Goal: Navigation & Orientation: Find specific page/section

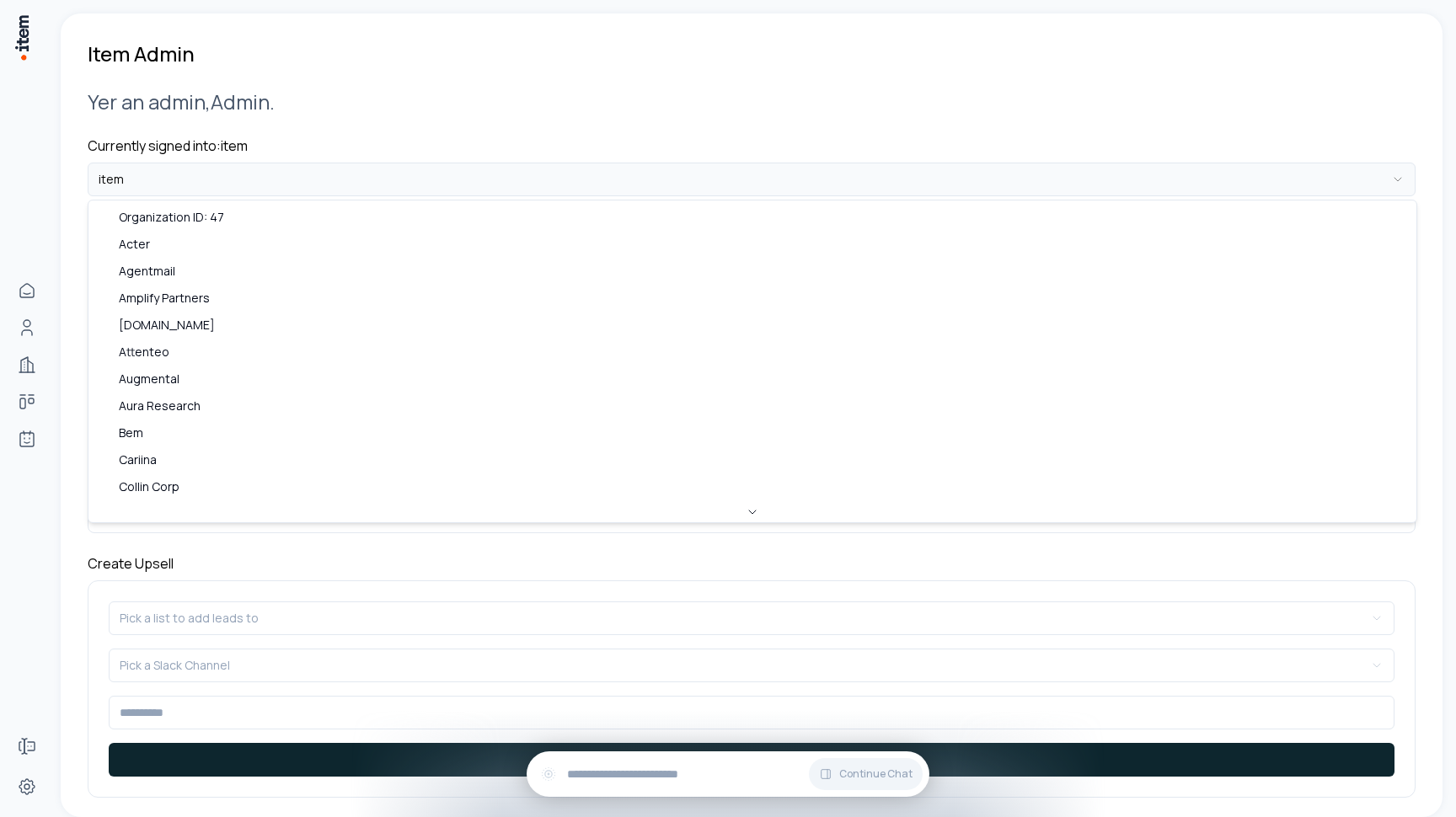
click at [351, 163] on html "**********" at bounding box center [728, 408] width 1456 height 817
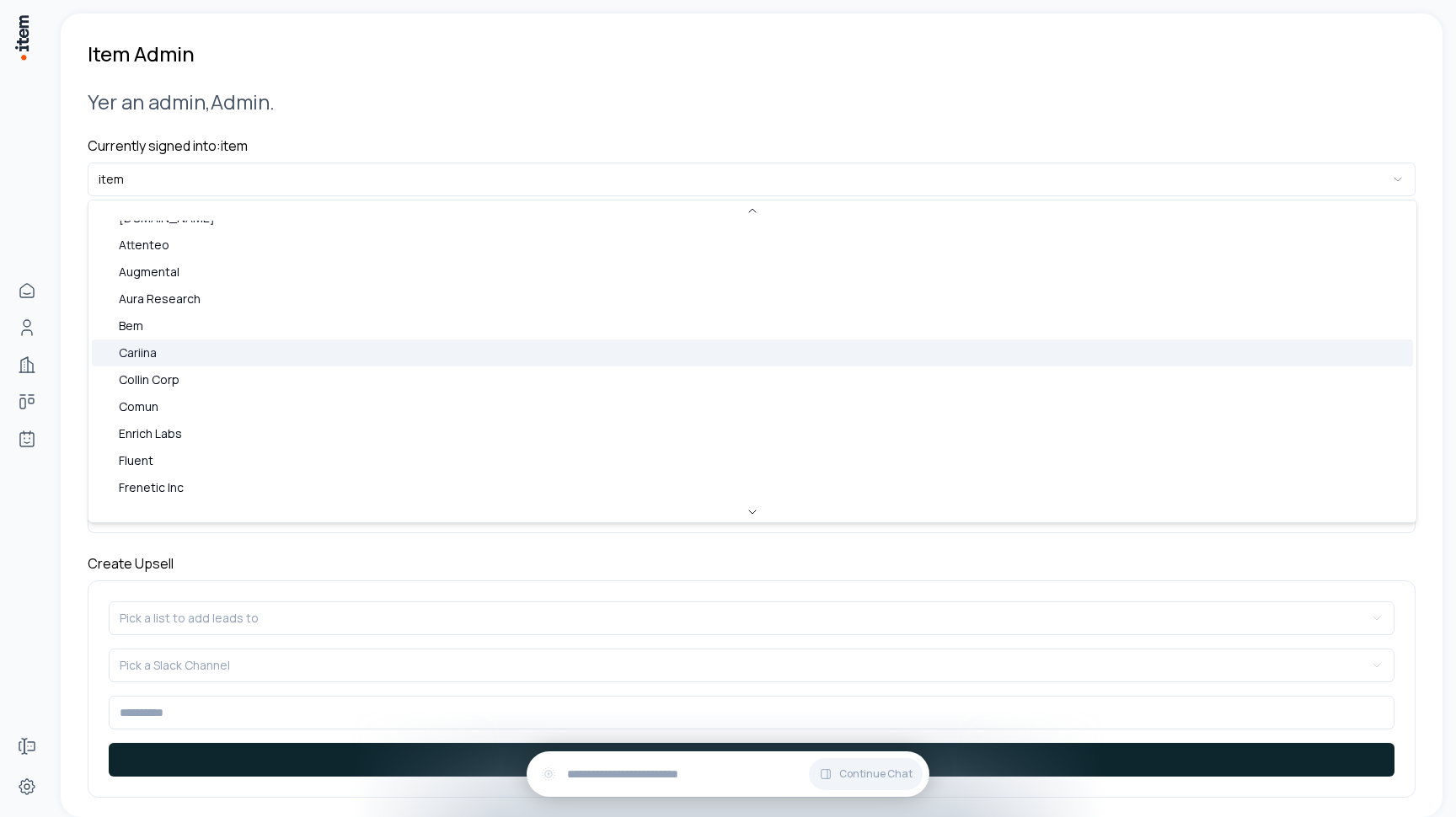
scroll to position [25, 0]
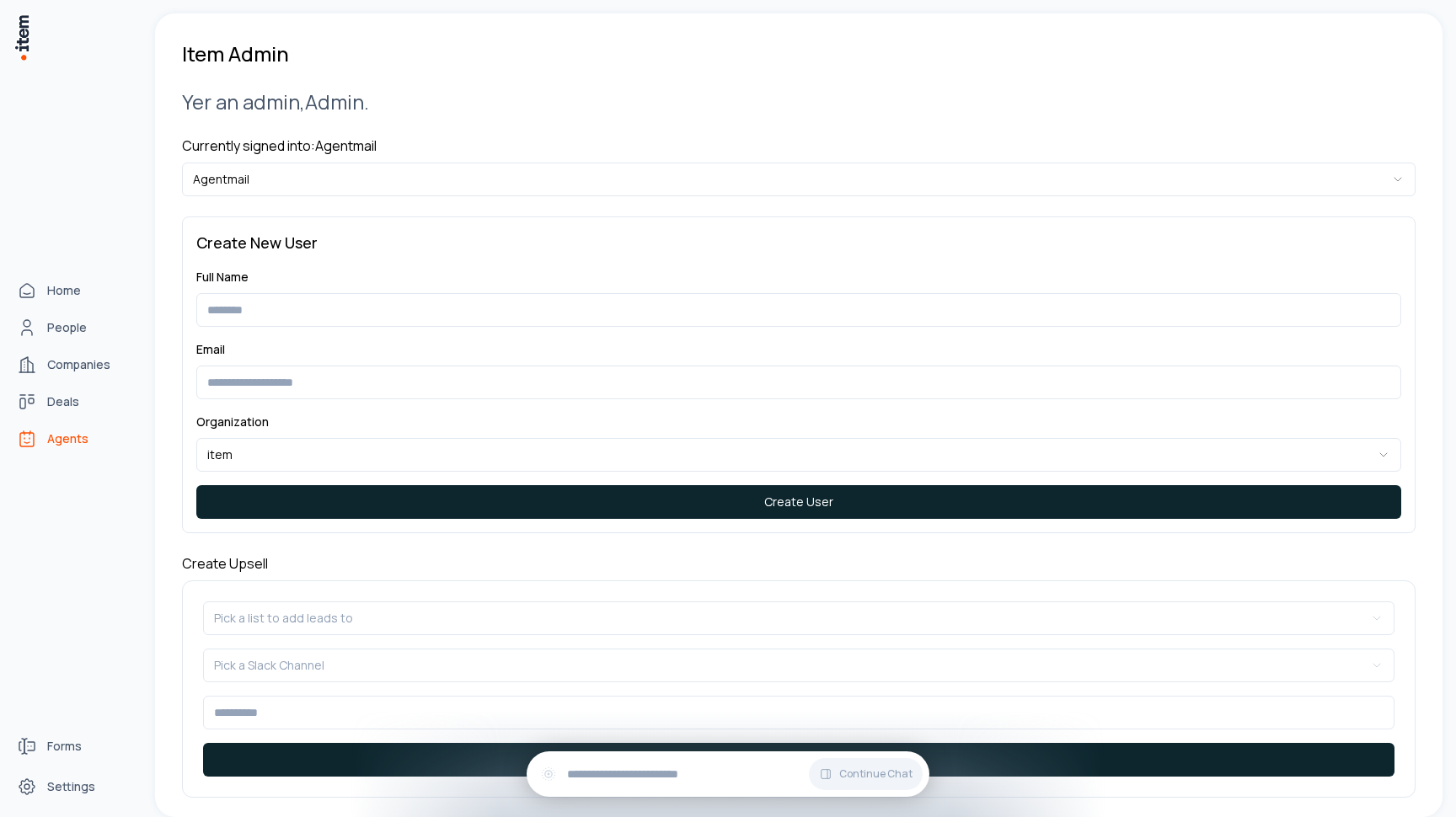
click at [41, 444] on link "Agents" at bounding box center [74, 439] width 128 height 34
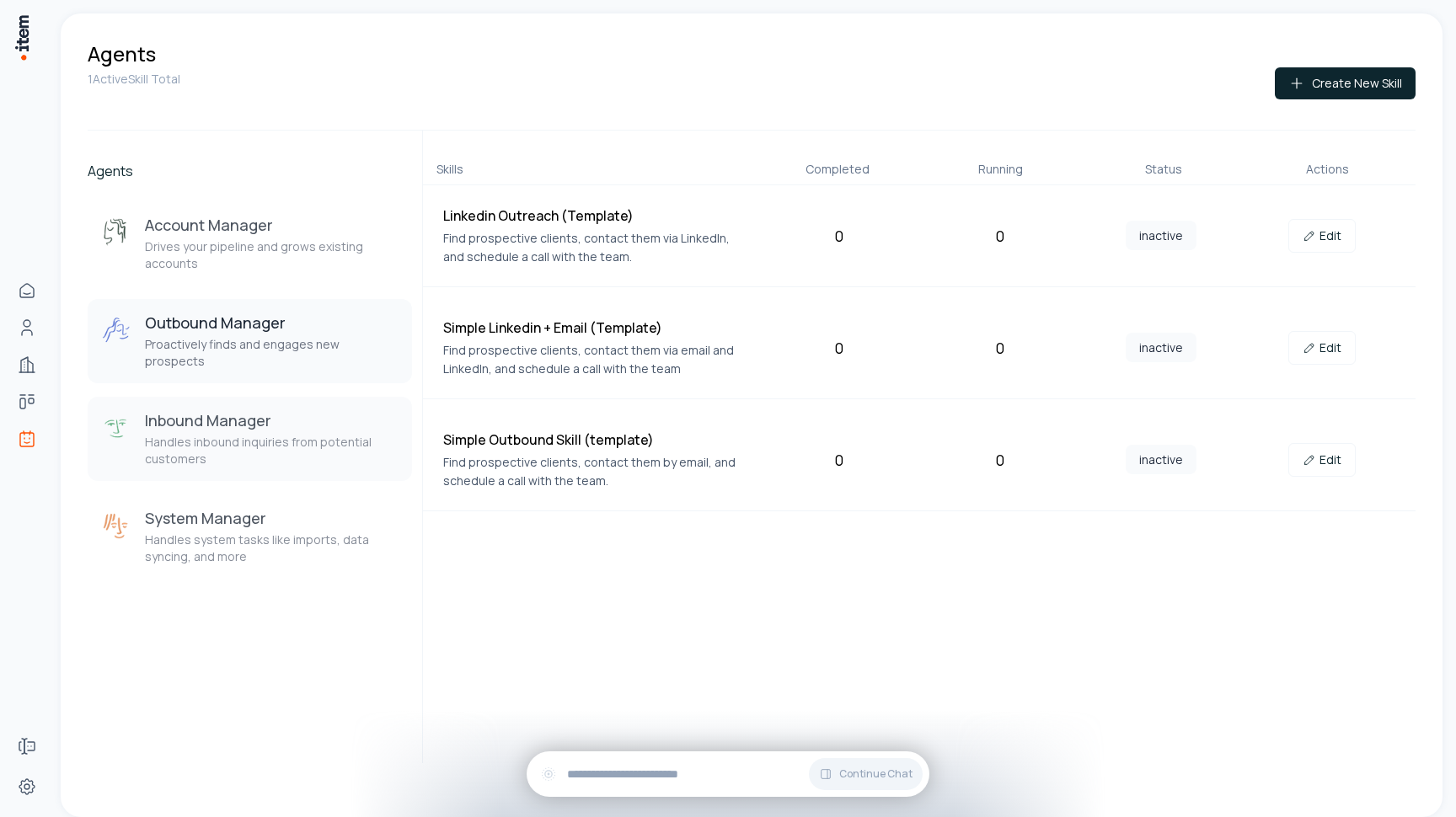
click at [266, 439] on p "Handles inbound inquiries from potential customers" at bounding box center [271, 451] width 253 height 34
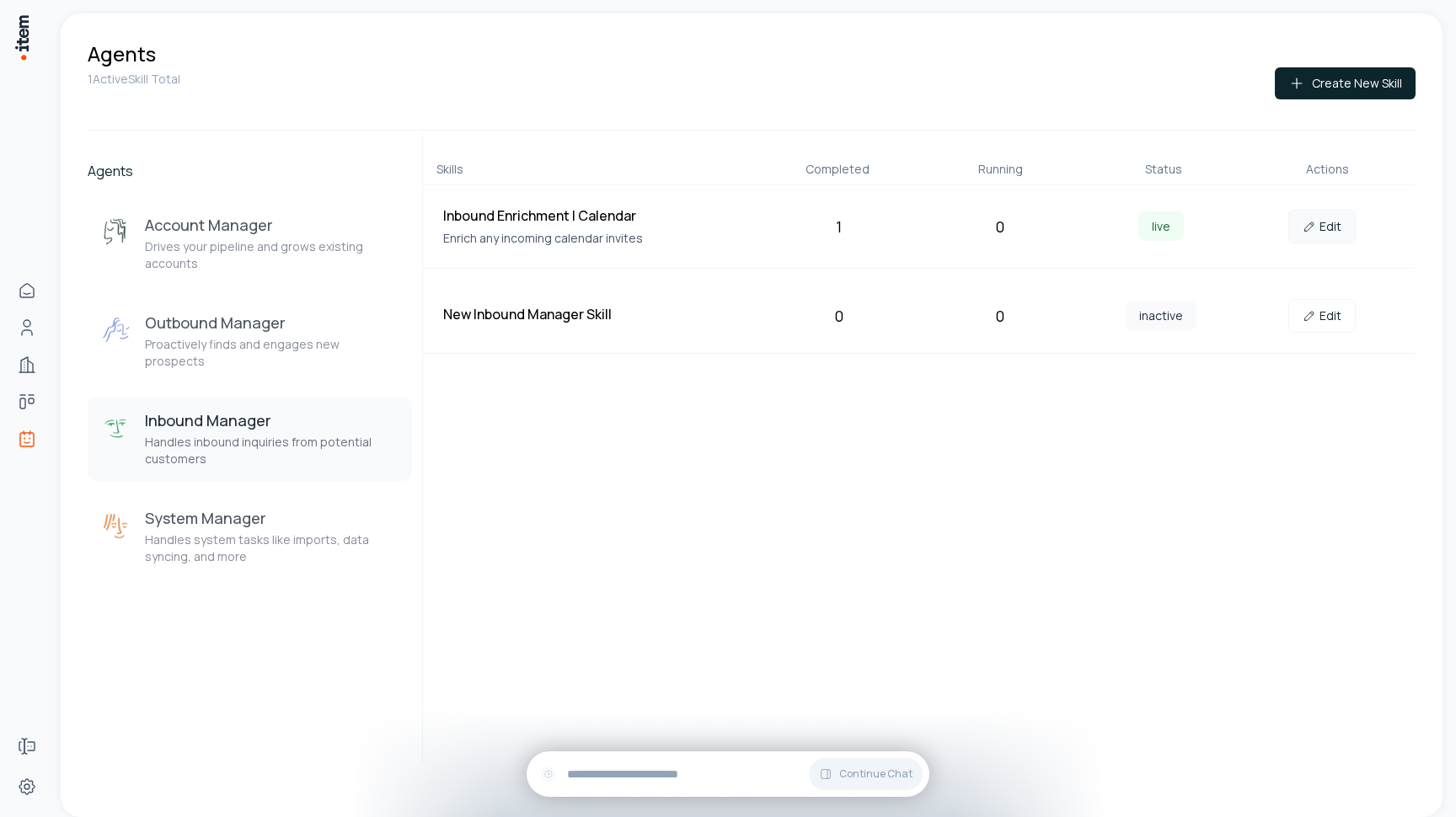
click at [1328, 218] on link "Edit" at bounding box center [1321, 227] width 67 height 34
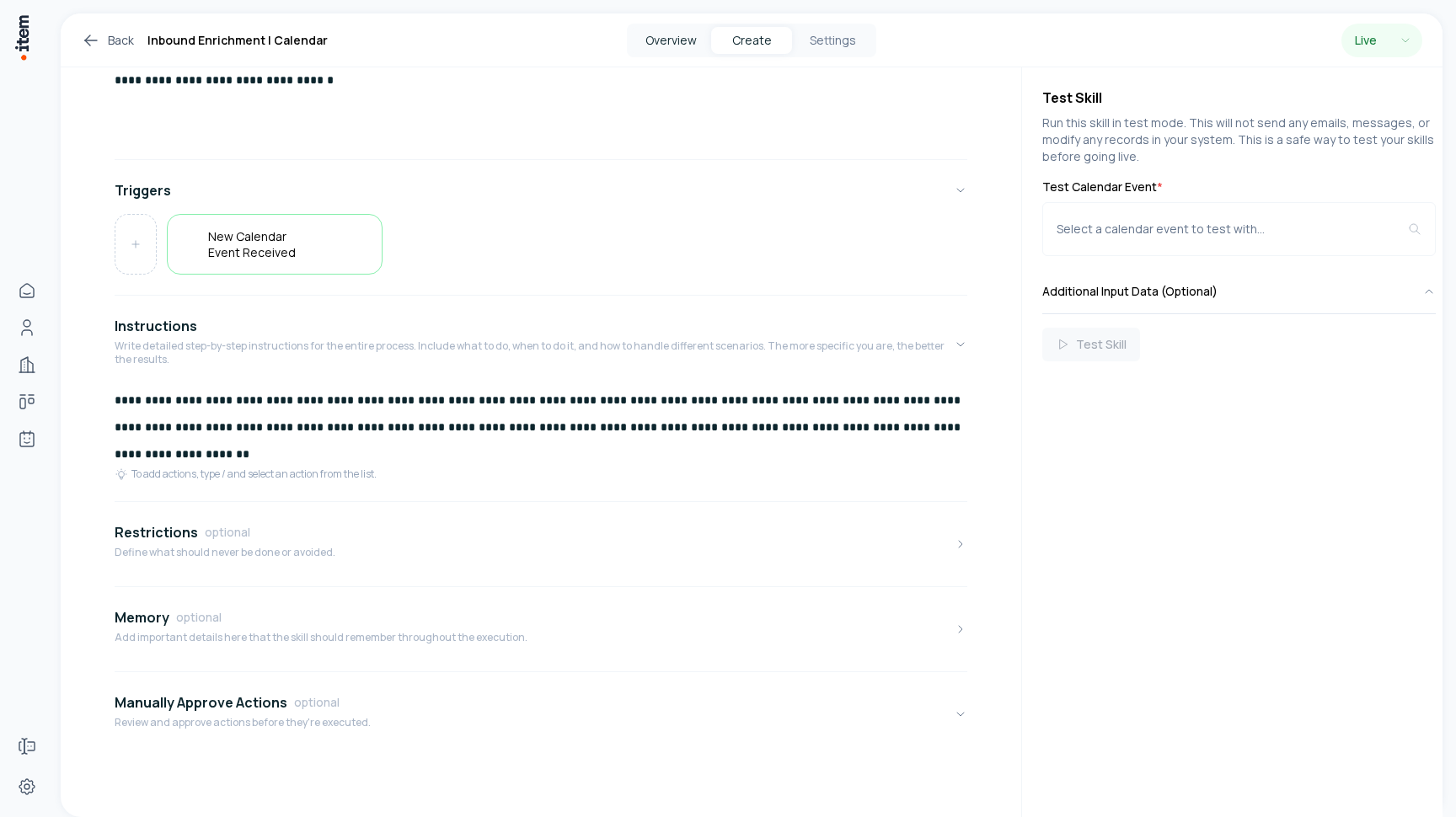
scroll to position [191, 0]
click at [684, 49] on button "Overview" at bounding box center [670, 41] width 81 height 27
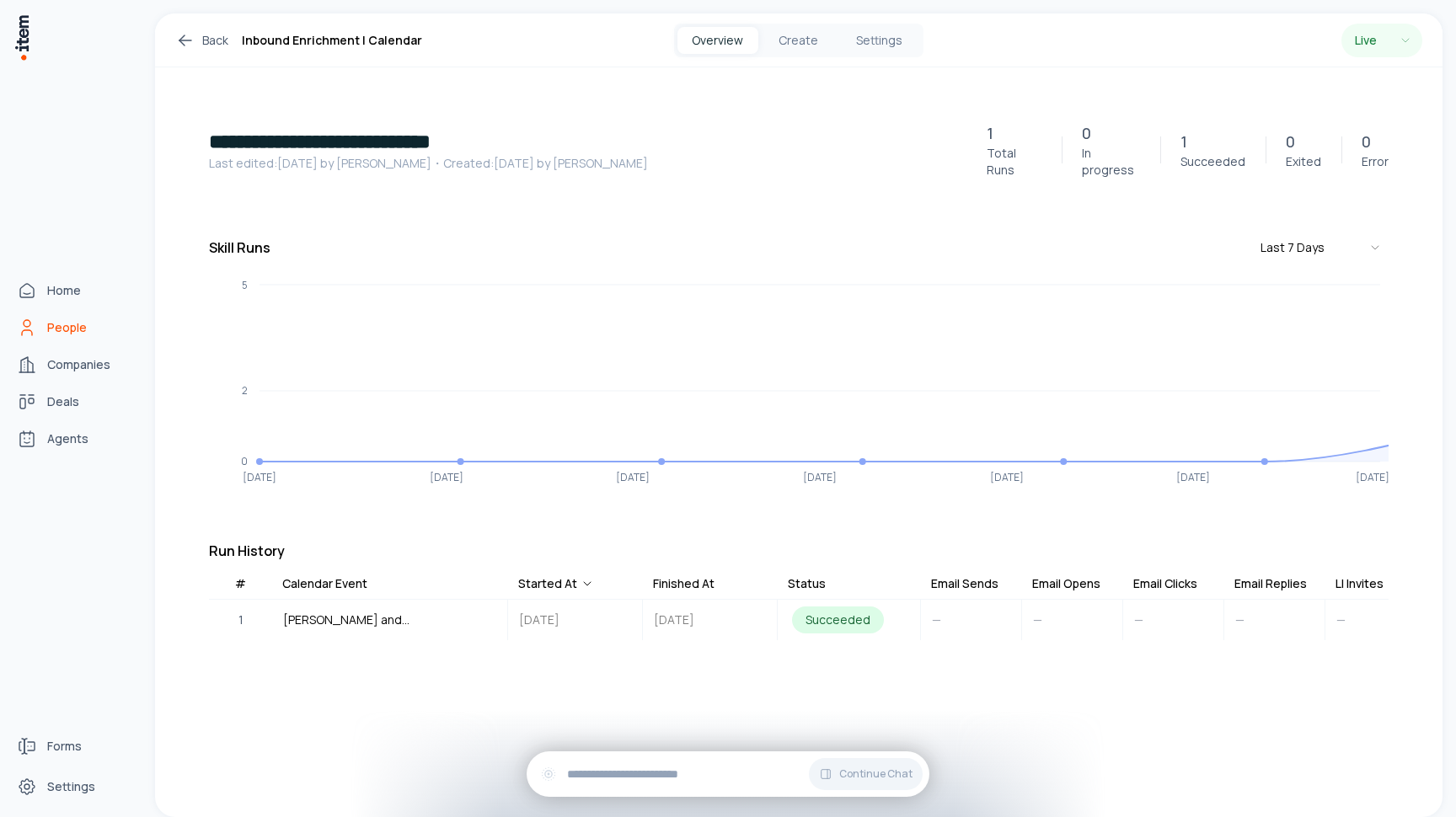
click at [35, 326] on icon "People" at bounding box center [27, 327] width 20 height 20
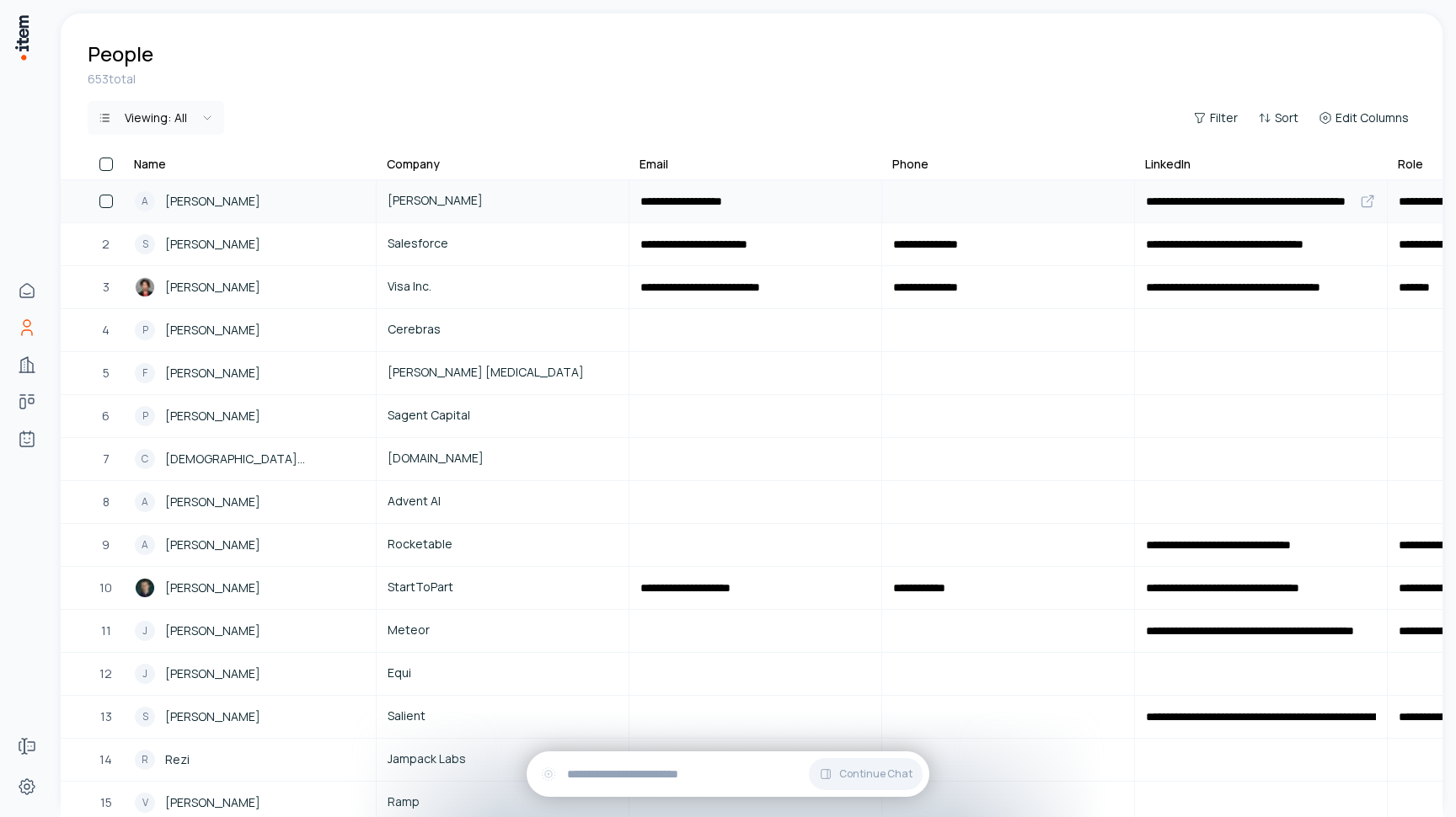
click at [236, 201] on span "[PERSON_NAME]" at bounding box center [213, 201] width 95 height 19
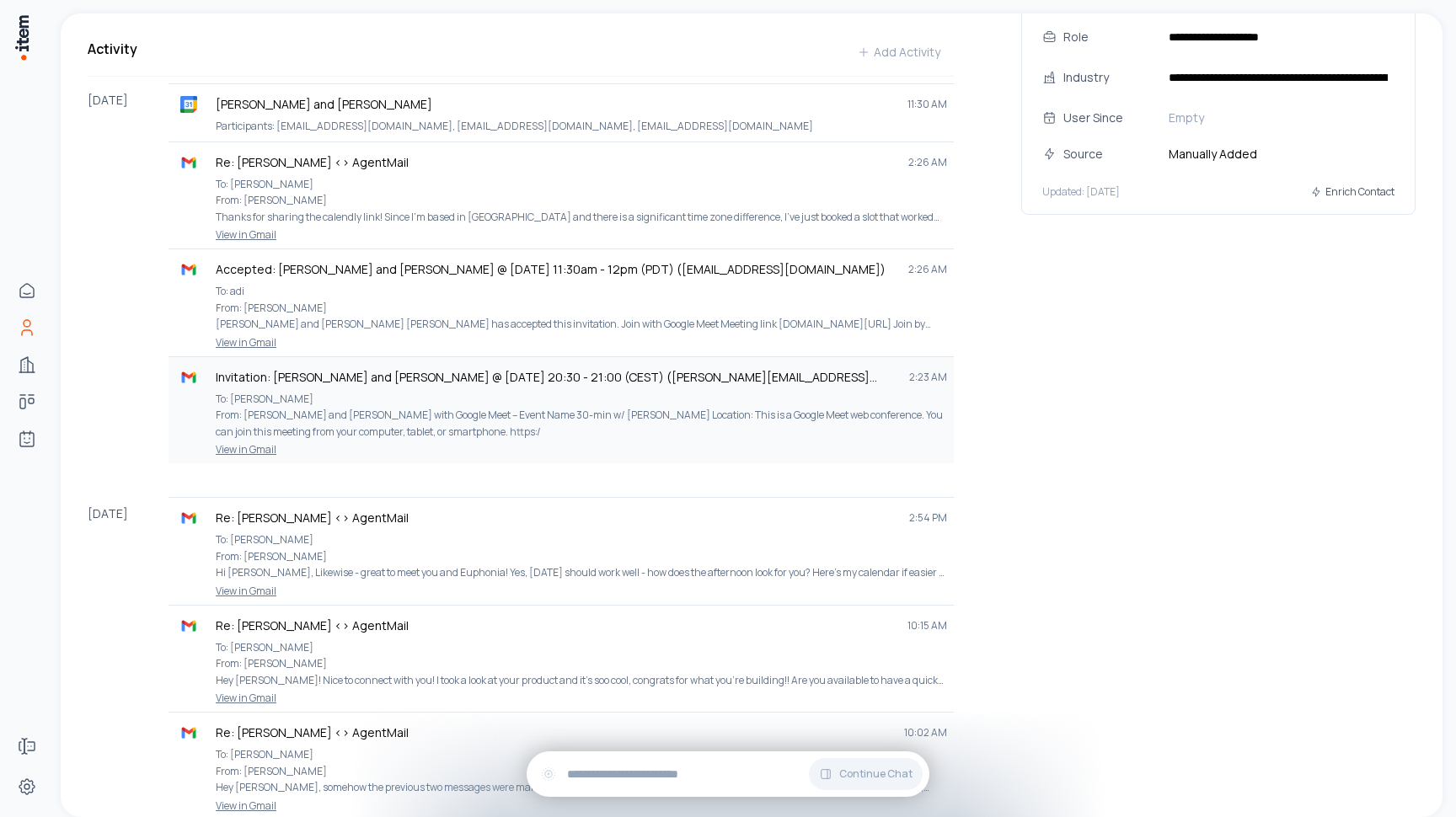
scroll to position [555, 0]
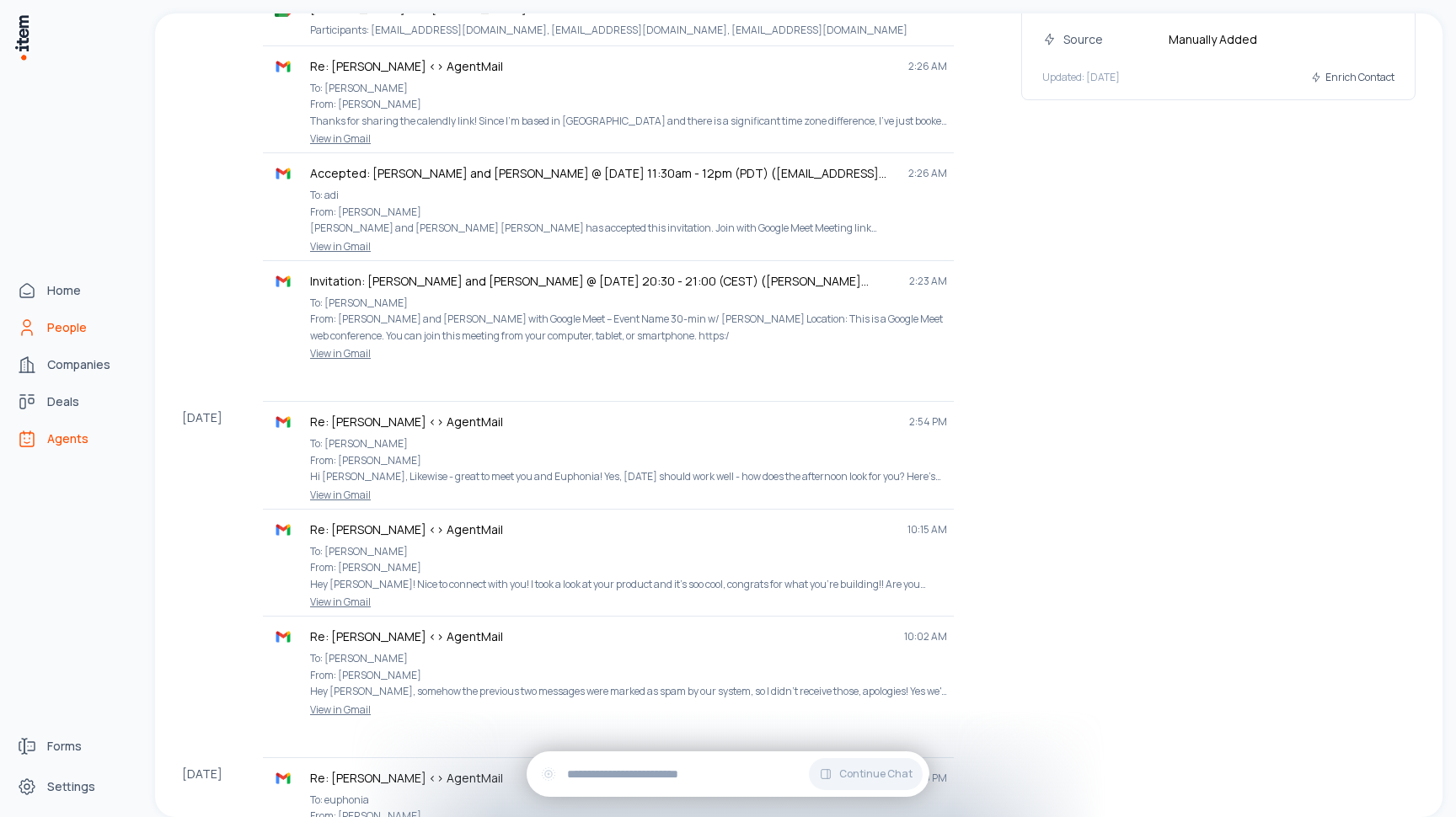
click at [52, 439] on span "Agents" at bounding box center [67, 439] width 42 height 17
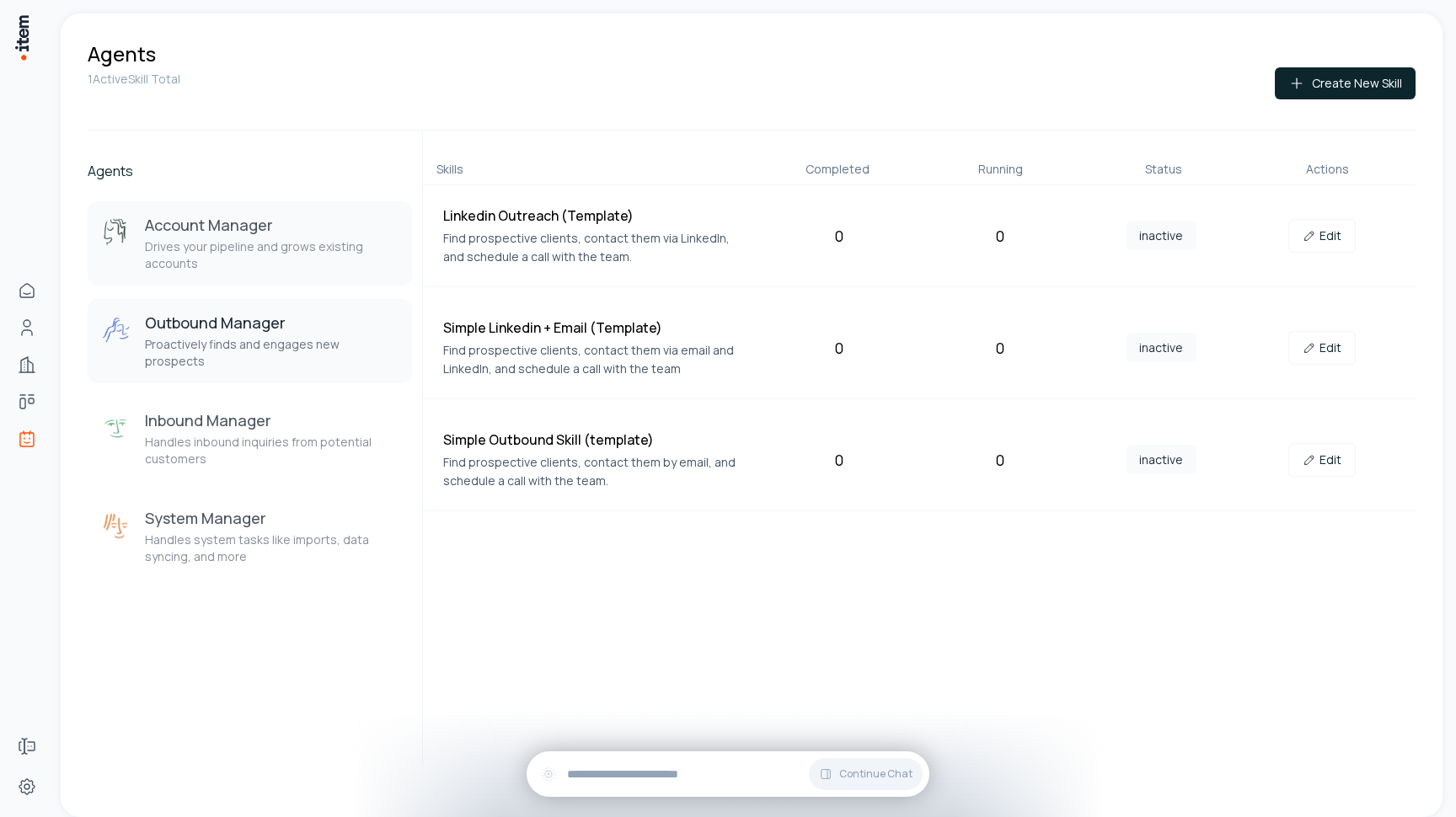
click at [292, 261] on p "Drives your pipeline and grows existing accounts" at bounding box center [271, 255] width 253 height 34
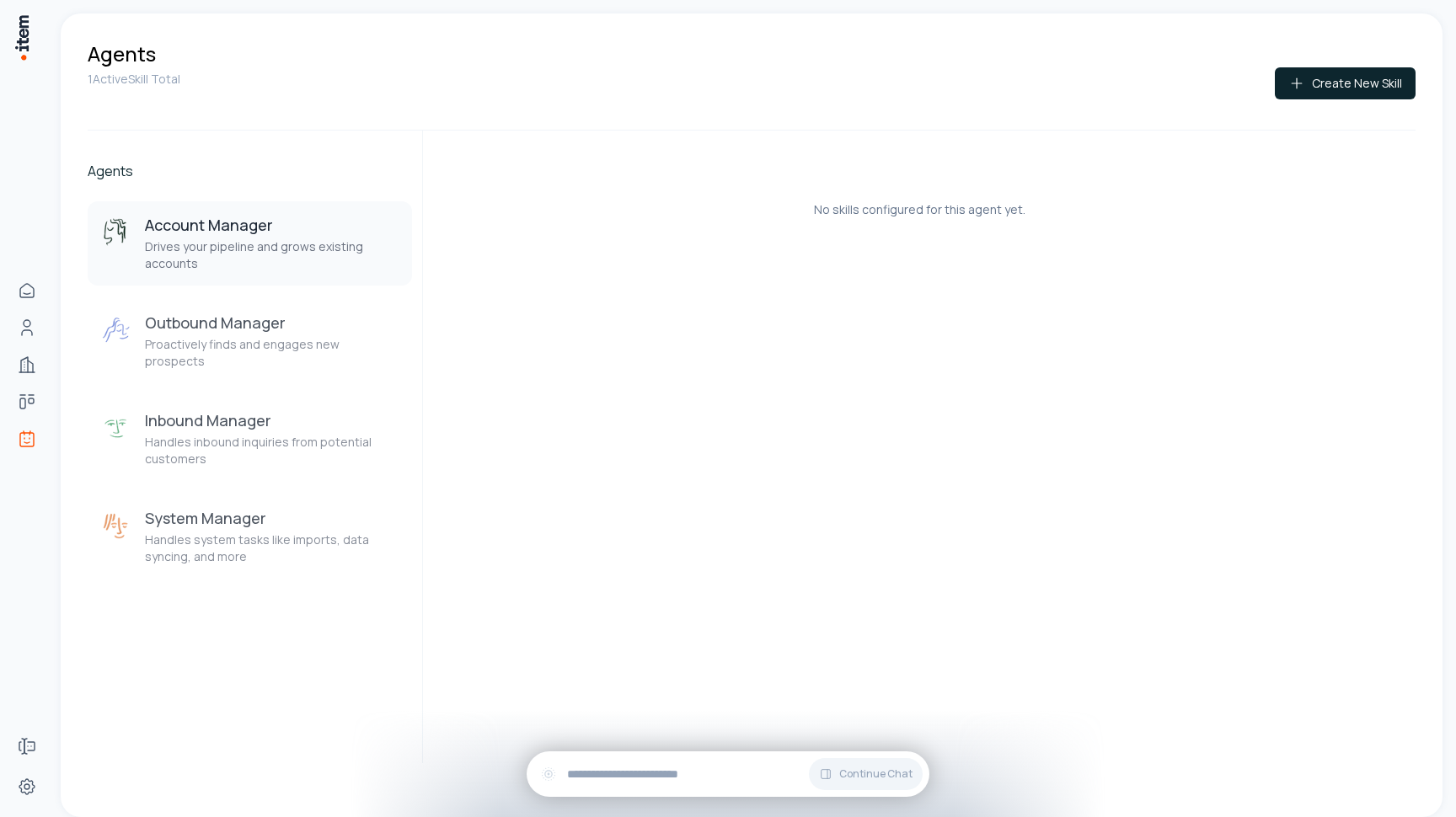
click at [286, 289] on div "Account Manager Drives your pipeline and grows existing accounts Outbound Manag…" at bounding box center [249, 390] width 324 height 377
click at [268, 412] on h3 "Inbound Manager" at bounding box center [271, 420] width 253 height 20
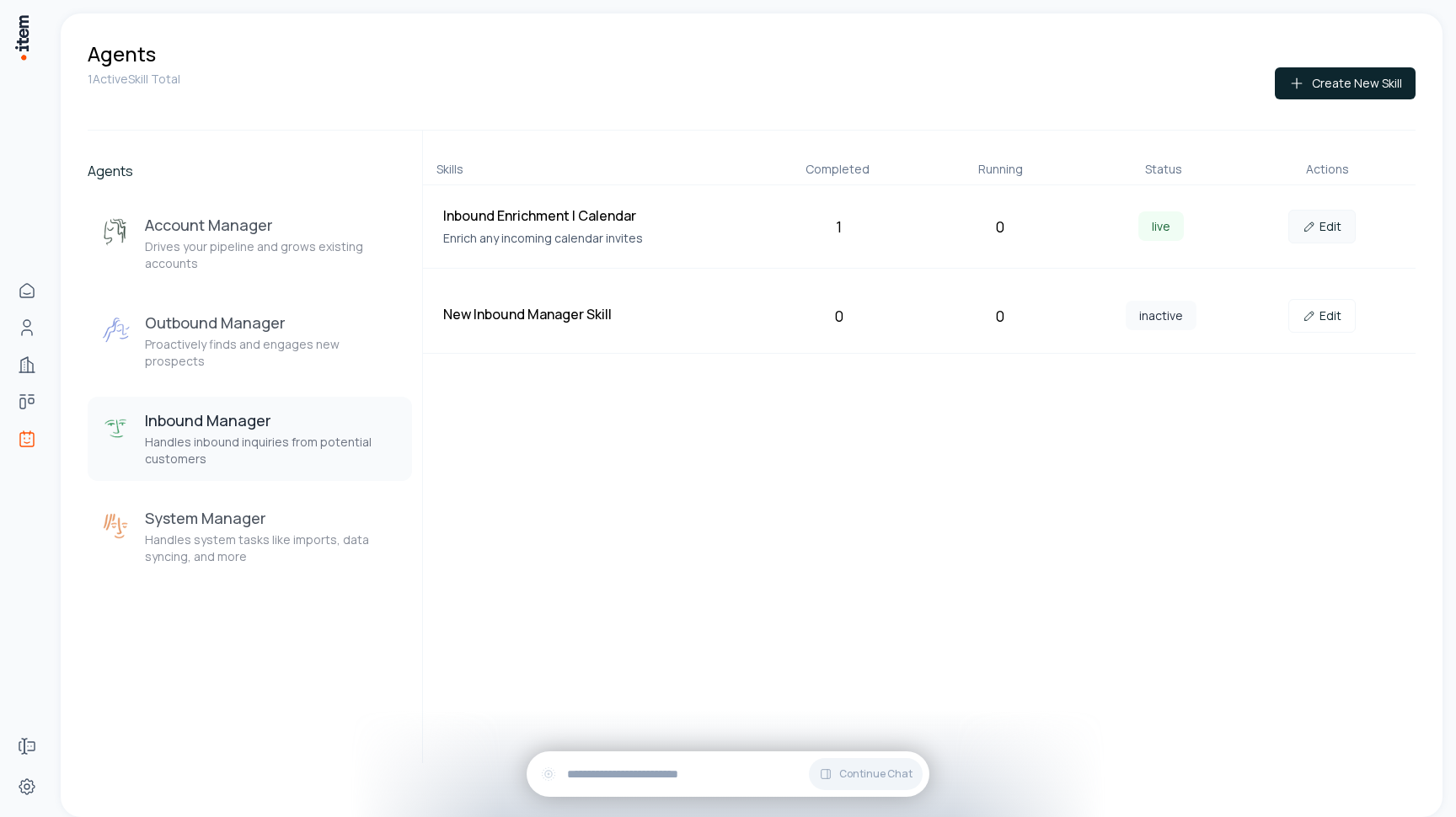
click at [1321, 218] on link "Edit" at bounding box center [1321, 227] width 67 height 34
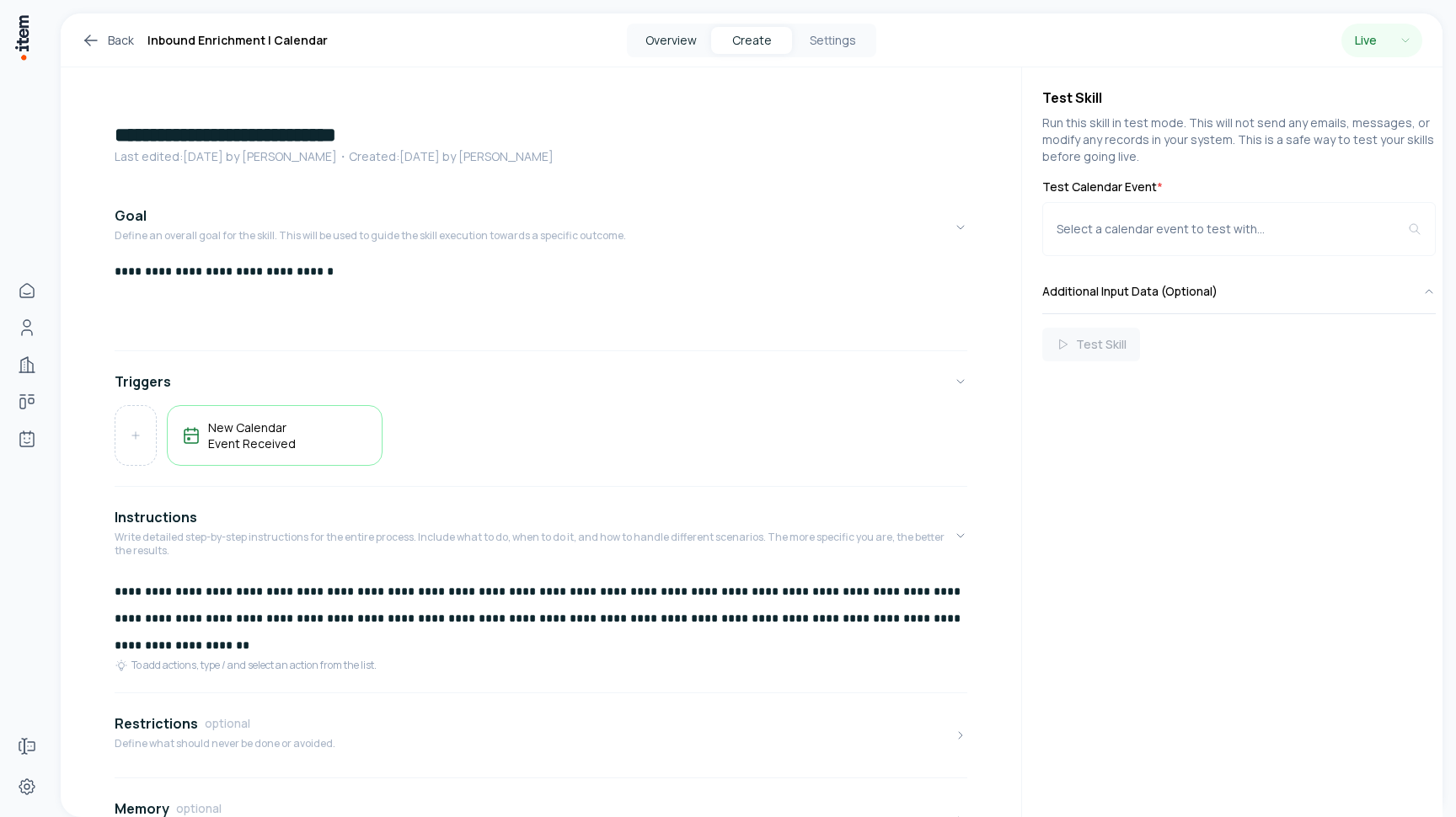
click at [653, 46] on button "Overview" at bounding box center [670, 41] width 81 height 27
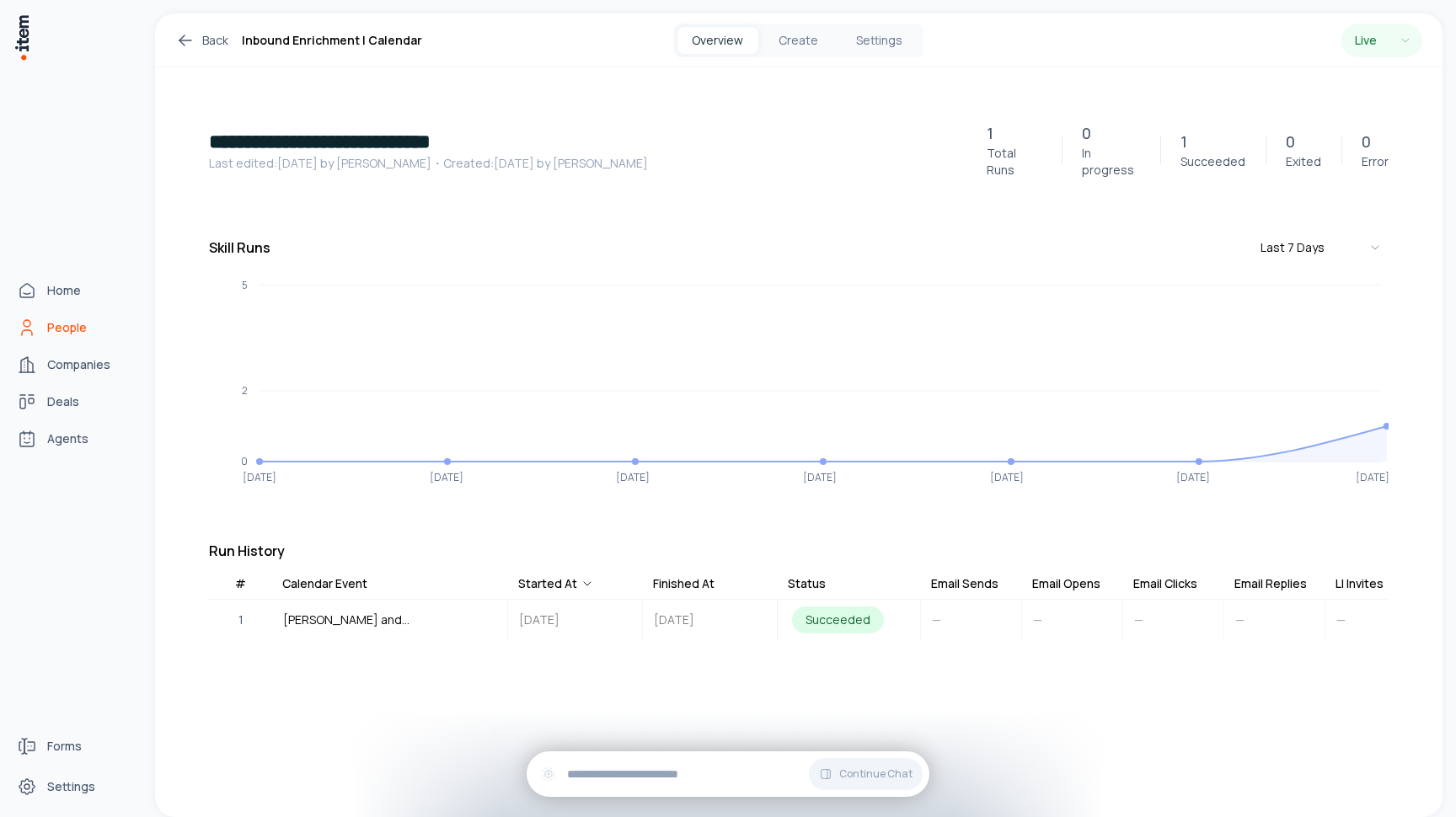
click at [50, 329] on span "People" at bounding box center [66, 327] width 40 height 17
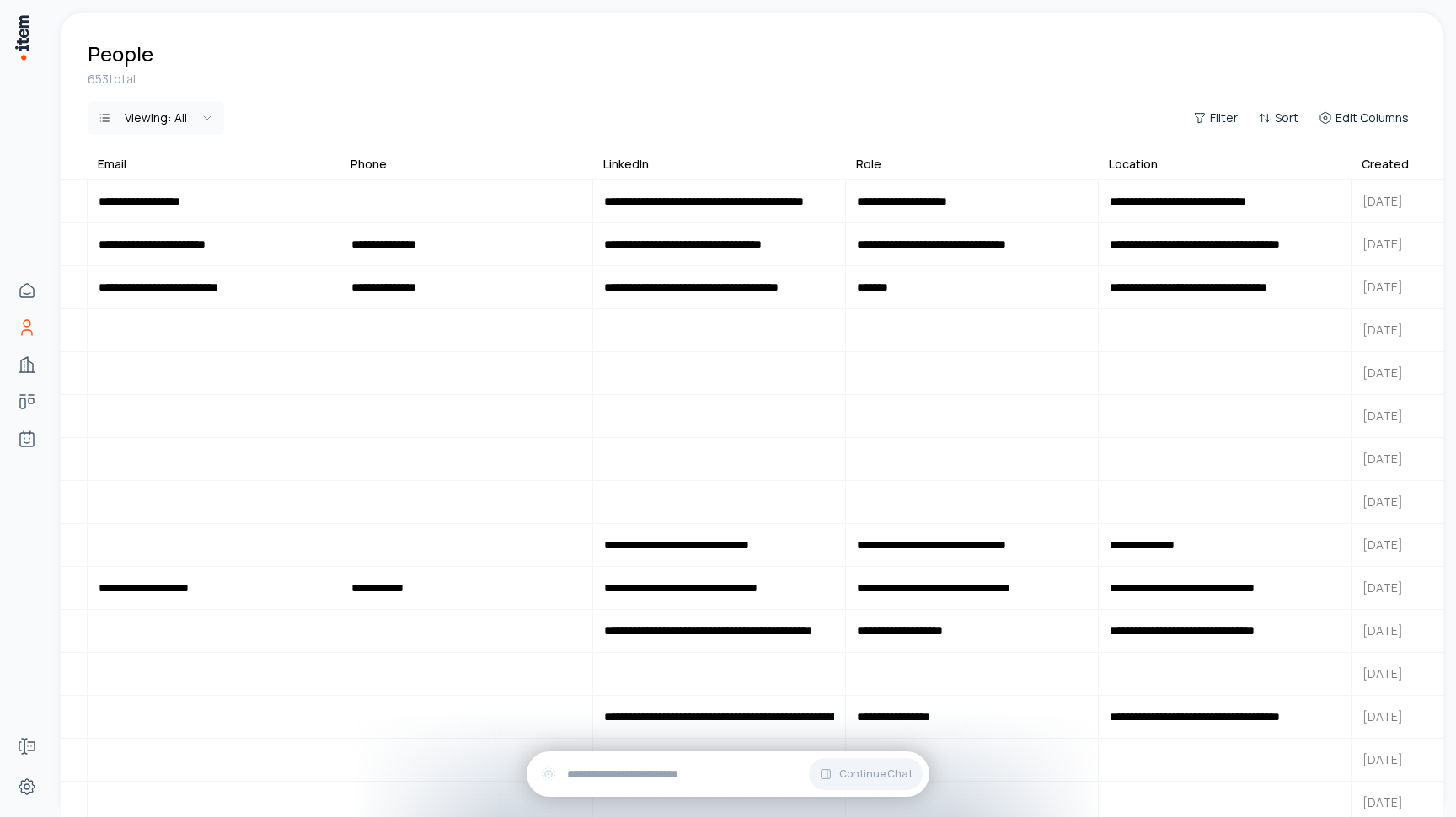
scroll to position [0, 566]
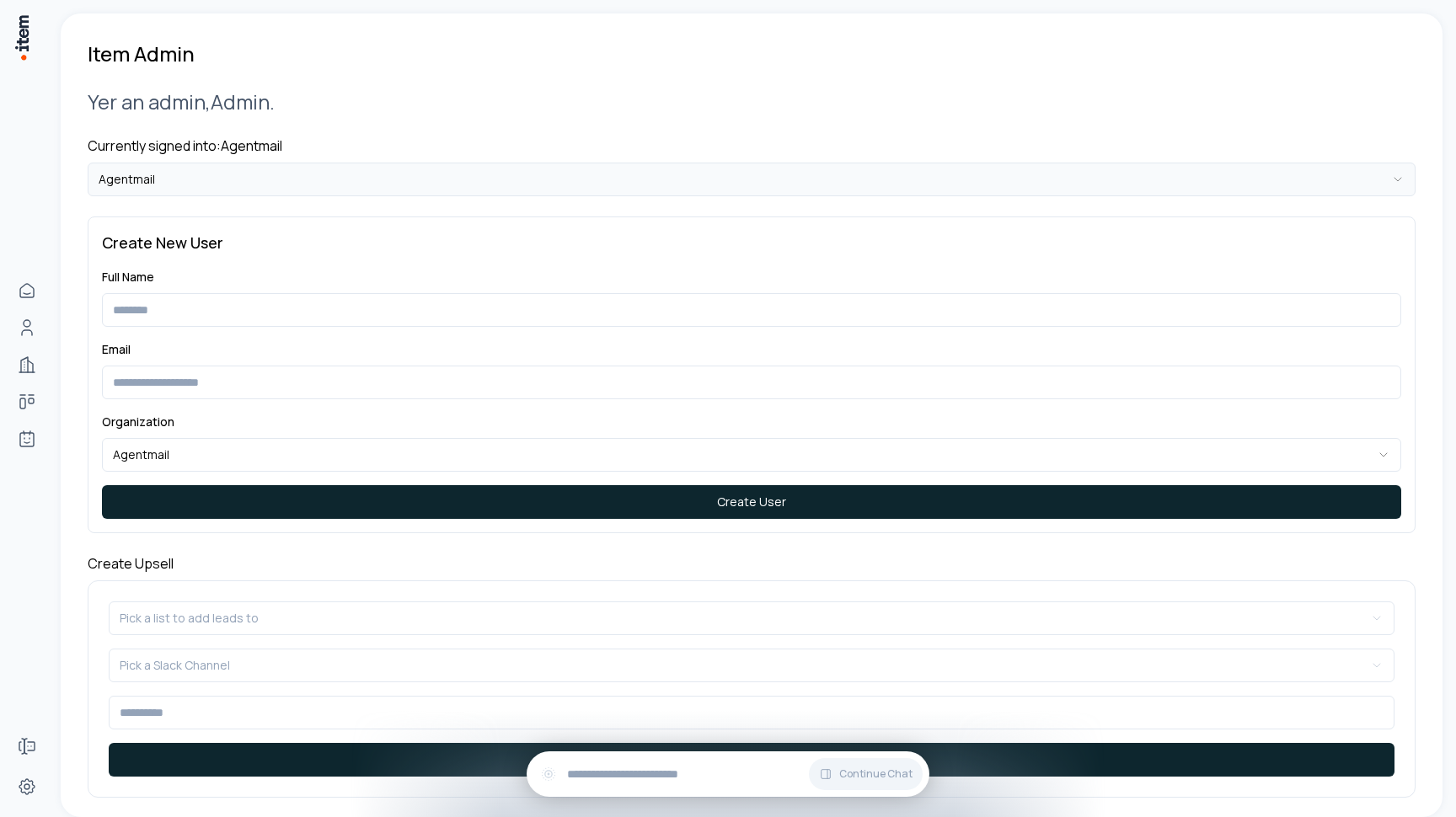
click at [491, 173] on html "**********" at bounding box center [728, 408] width 1456 height 817
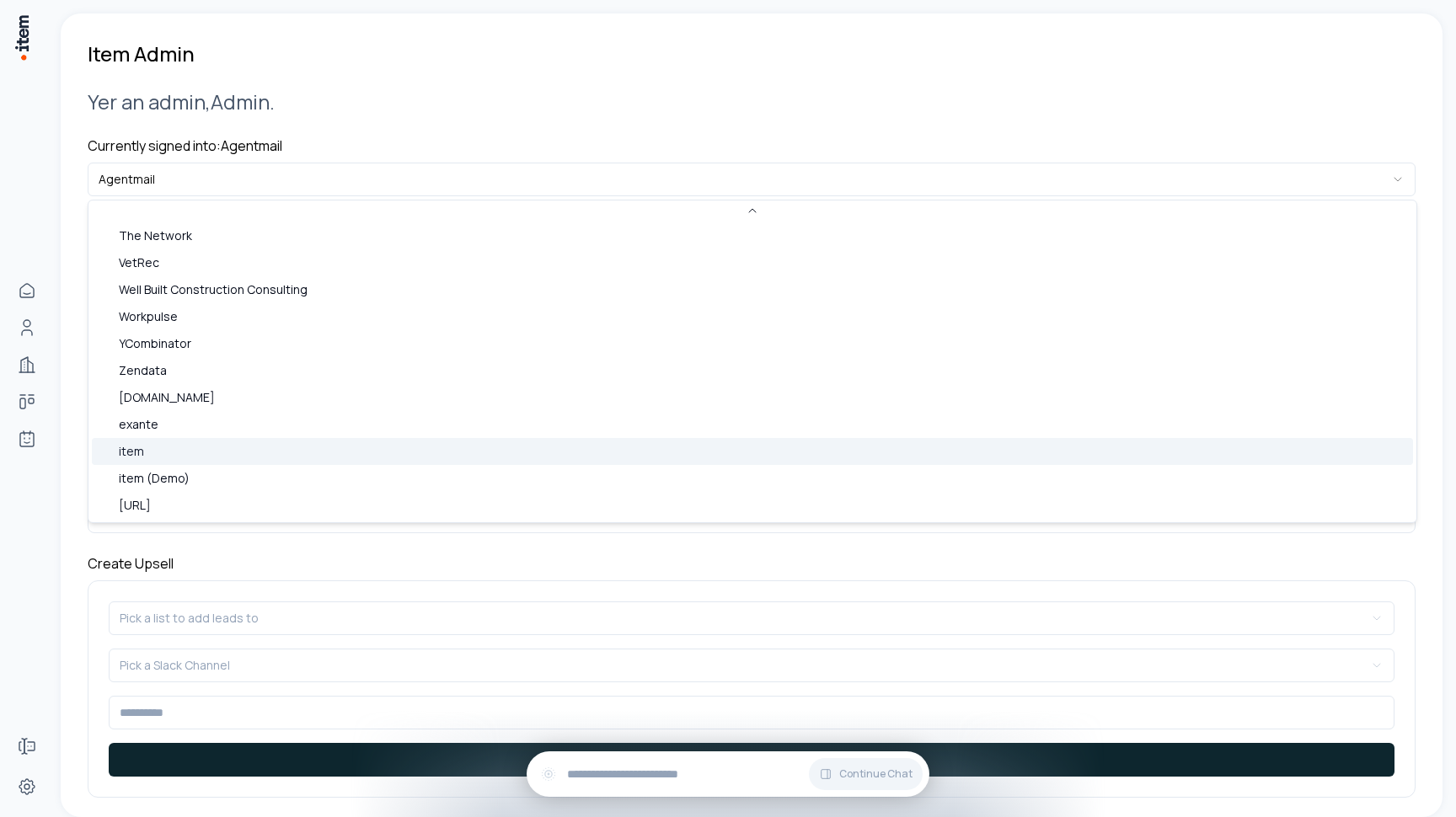
scroll to position [729, 0]
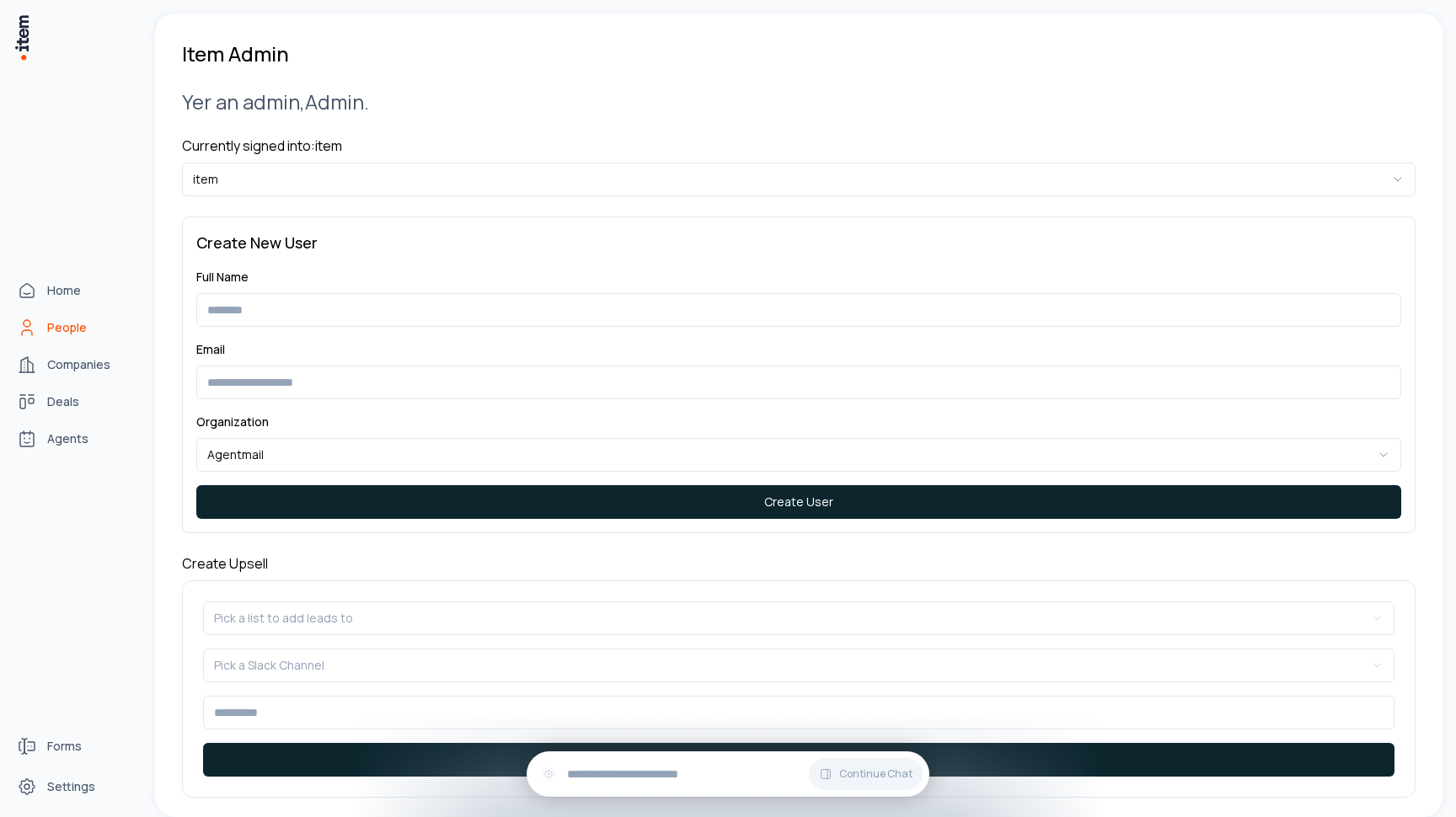
click at [54, 328] on span "People" at bounding box center [66, 327] width 40 height 17
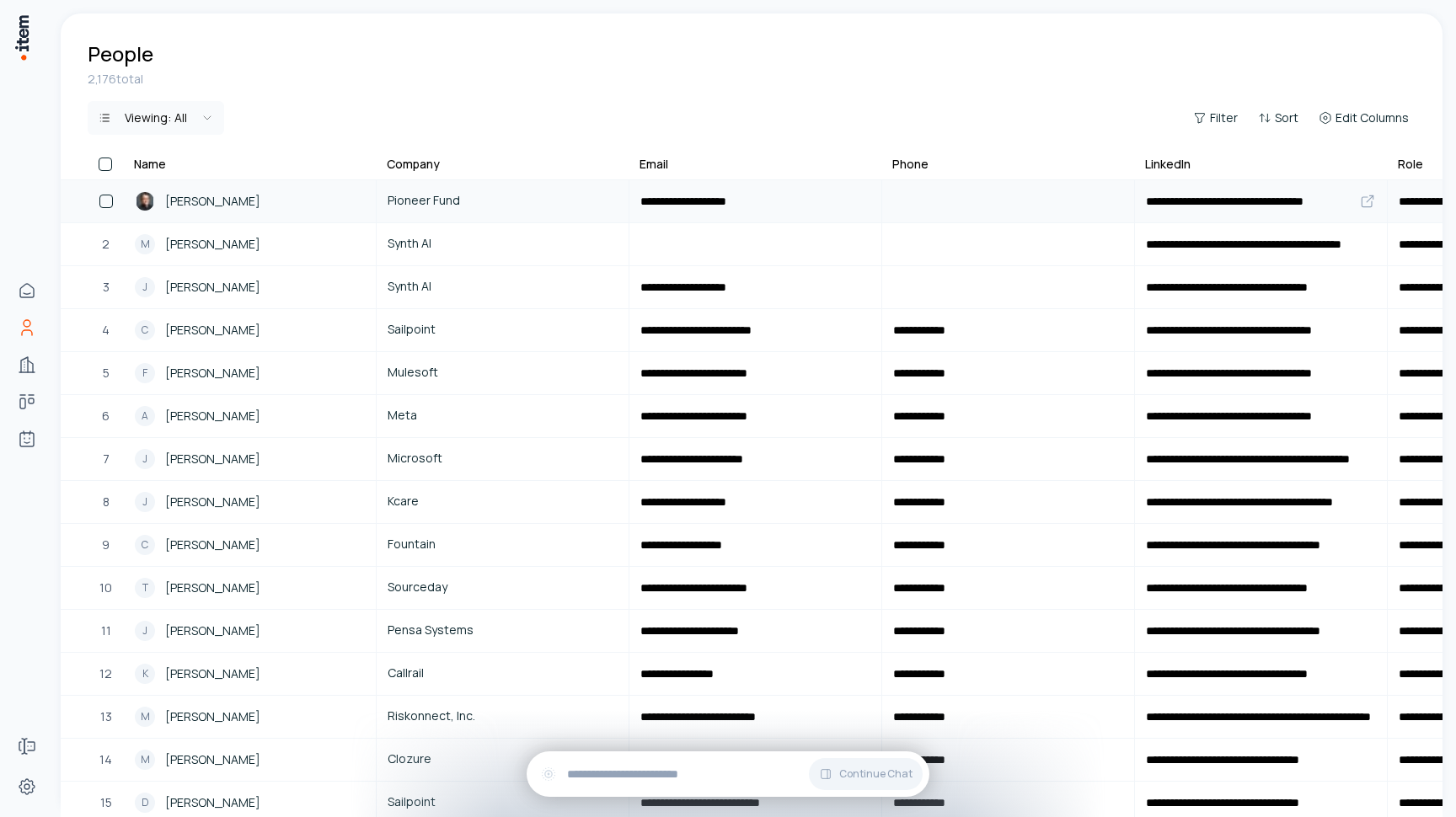
click at [105, 204] on button "button" at bounding box center [106, 201] width 14 height 14
